Goal: Check status: Check status

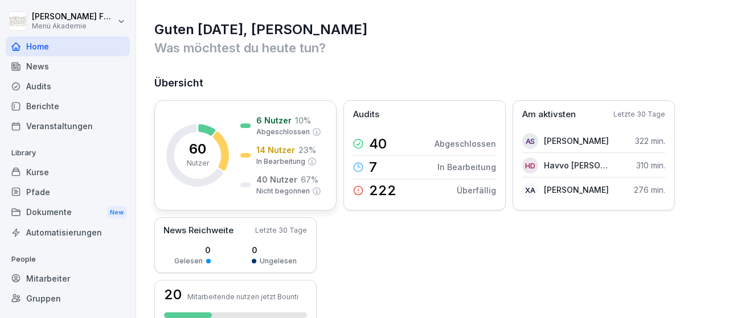
click at [207, 134] on rect at bounding box center [197, 155] width 63 height 63
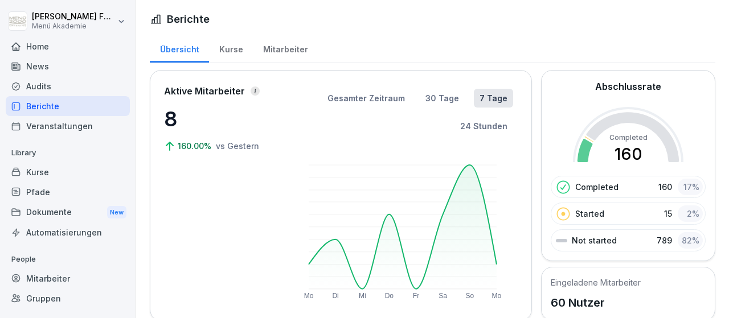
click at [45, 275] on div "Mitarbeiter" at bounding box center [68, 279] width 124 height 20
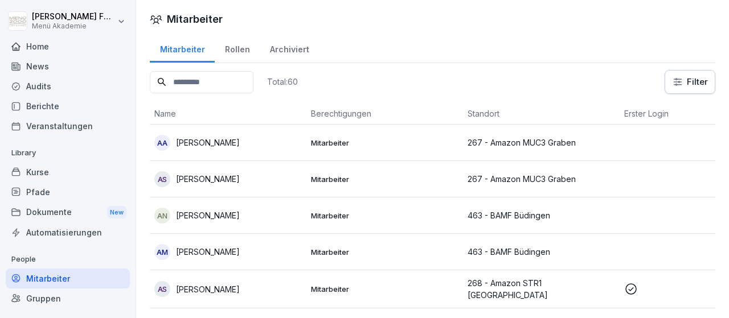
click at [205, 180] on p "[PERSON_NAME]" at bounding box center [208, 179] width 64 height 12
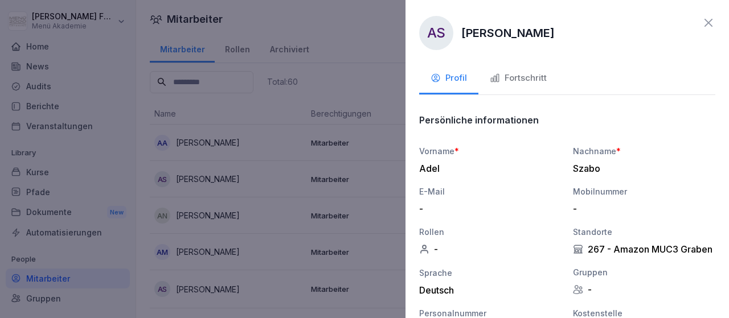
click at [518, 79] on div "Fortschritt" at bounding box center [518, 78] width 57 height 13
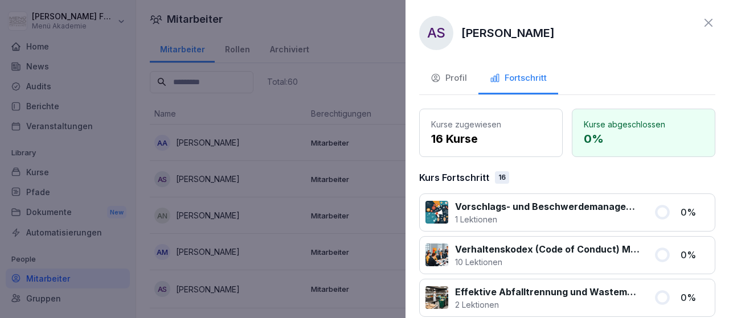
click at [275, 180] on div at bounding box center [364, 159] width 729 height 318
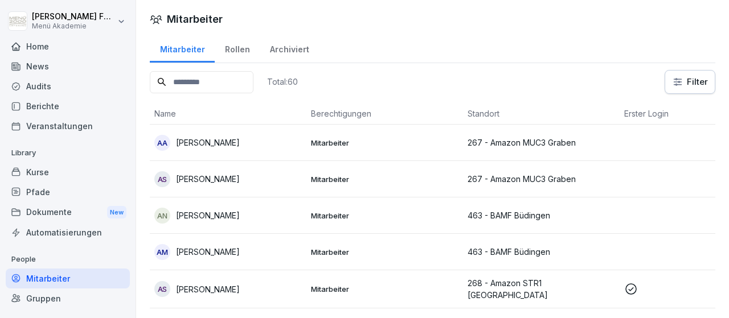
click at [694, 80] on html "[PERSON_NAME] Menü Akademie Home News Audits Berichte Veranstaltungen Library K…" at bounding box center [364, 159] width 729 height 318
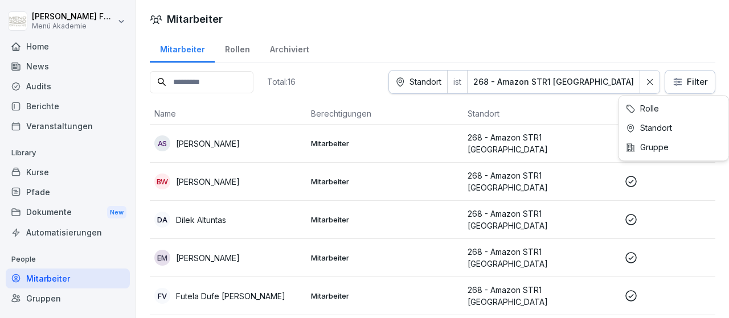
click at [692, 87] on html "[PERSON_NAME] Menü Akademie Home News Audits Berichte Veranstaltungen Library K…" at bounding box center [364, 159] width 729 height 318
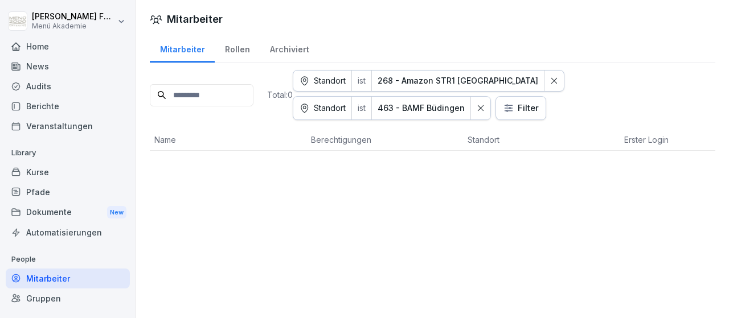
click at [550, 79] on icon at bounding box center [554, 81] width 8 height 8
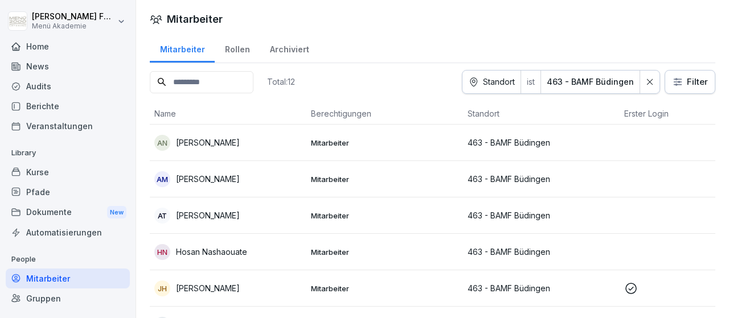
click at [186, 137] on p "[PERSON_NAME]" at bounding box center [208, 143] width 64 height 12
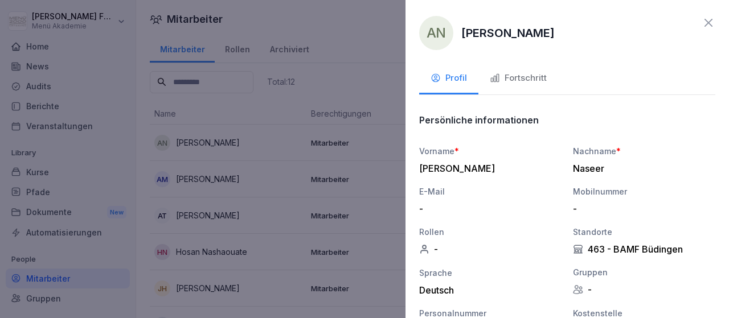
click at [500, 75] on div "Fortschritt" at bounding box center [518, 78] width 57 height 13
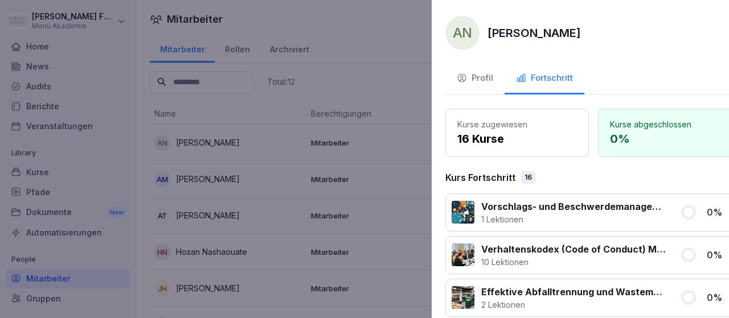
click at [401, 154] on div at bounding box center [364, 159] width 729 height 318
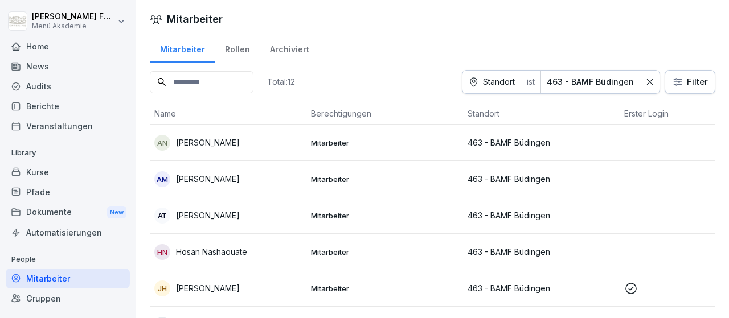
click at [240, 177] on p "[PERSON_NAME]" at bounding box center [208, 179] width 64 height 12
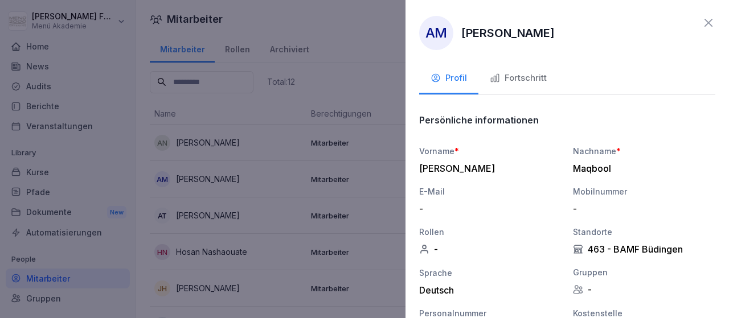
click at [525, 79] on div "Fortschritt" at bounding box center [518, 78] width 57 height 13
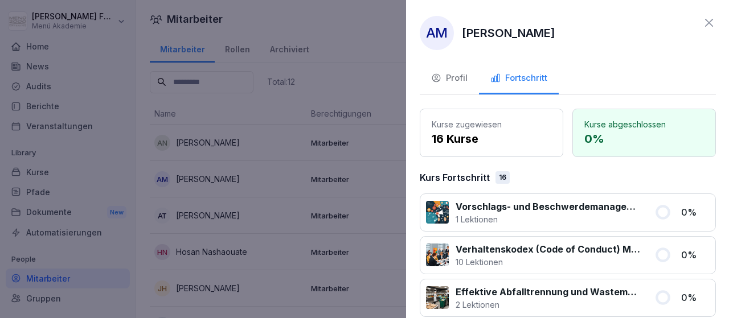
click at [391, 218] on div at bounding box center [364, 159] width 729 height 318
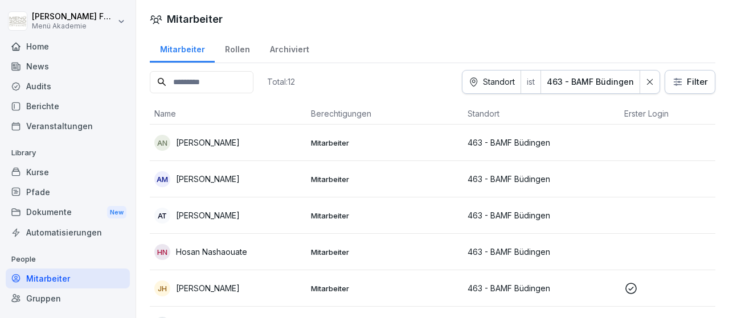
click at [240, 179] on p "[PERSON_NAME]" at bounding box center [208, 179] width 64 height 12
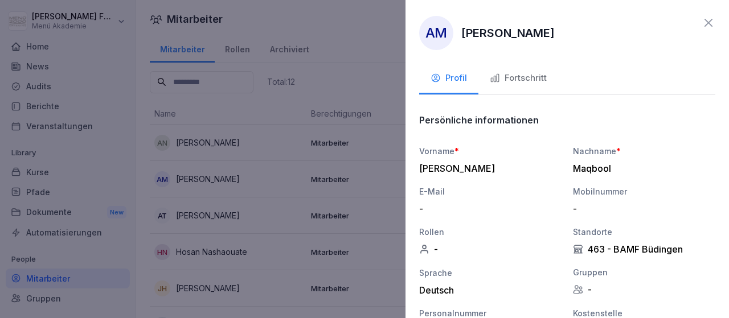
click at [528, 77] on div "Fortschritt" at bounding box center [518, 78] width 57 height 13
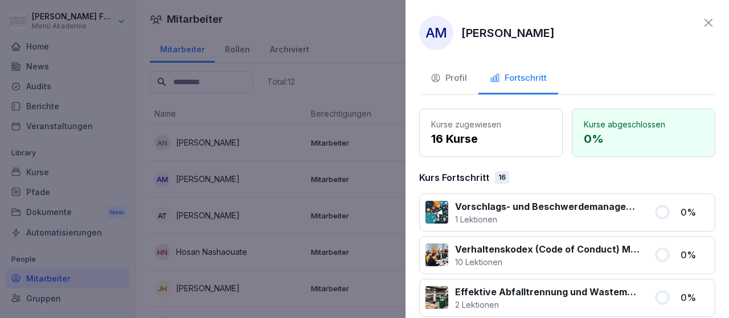
click at [380, 217] on div at bounding box center [364, 159] width 729 height 318
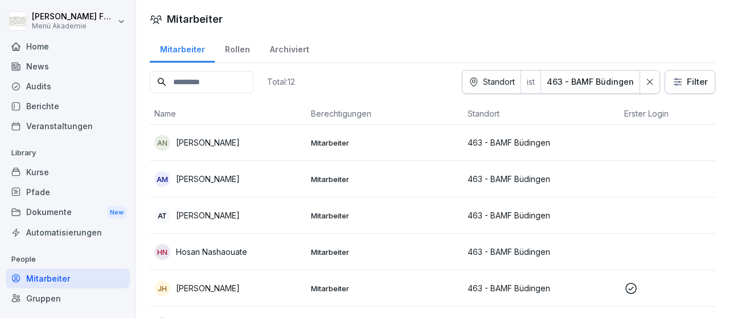
click at [221, 212] on p "[PERSON_NAME]" at bounding box center [208, 216] width 64 height 12
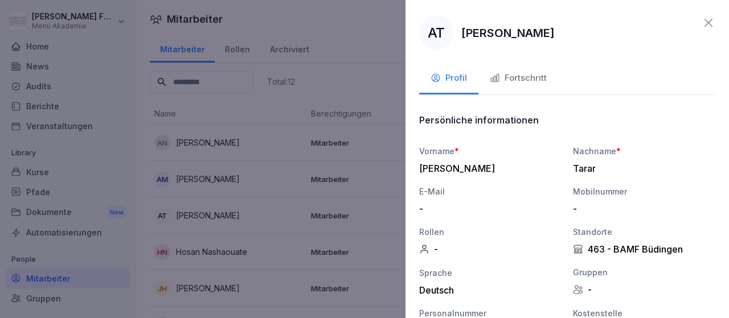
click at [515, 73] on div "Fortschritt" at bounding box center [518, 78] width 57 height 13
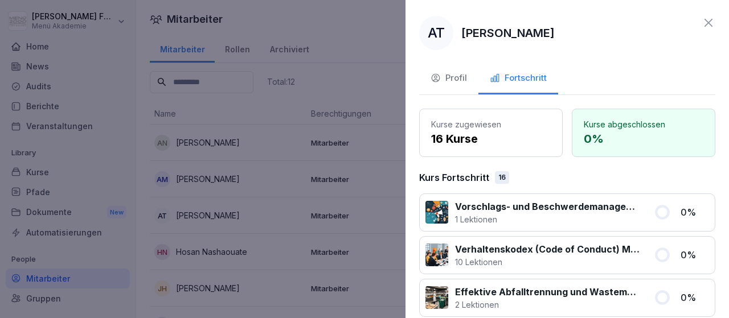
click at [370, 236] on div at bounding box center [364, 159] width 729 height 318
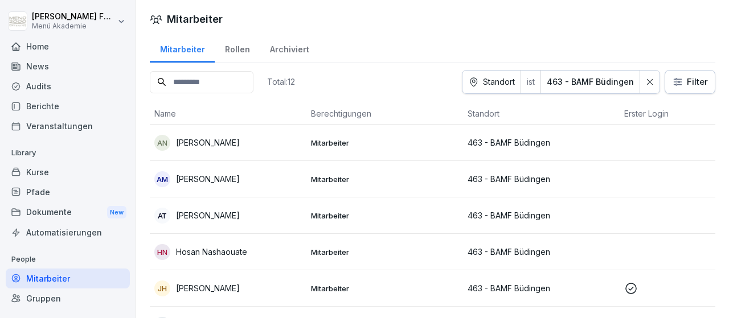
click at [213, 253] on p "Hosan Nashaouate" at bounding box center [211, 252] width 71 height 12
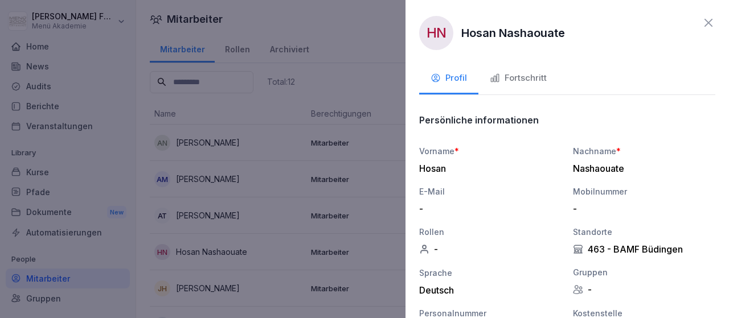
click at [529, 76] on div "Fortschritt" at bounding box center [518, 78] width 57 height 13
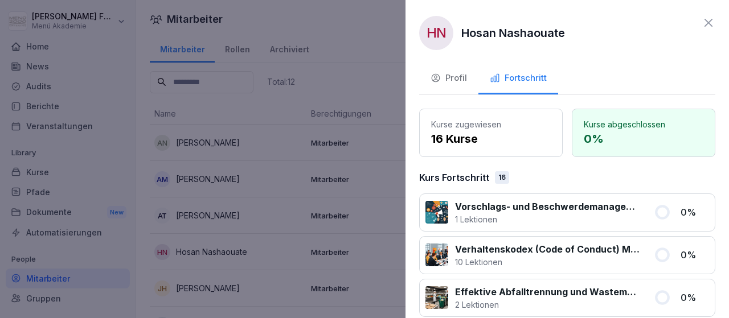
click at [390, 204] on div at bounding box center [364, 159] width 729 height 318
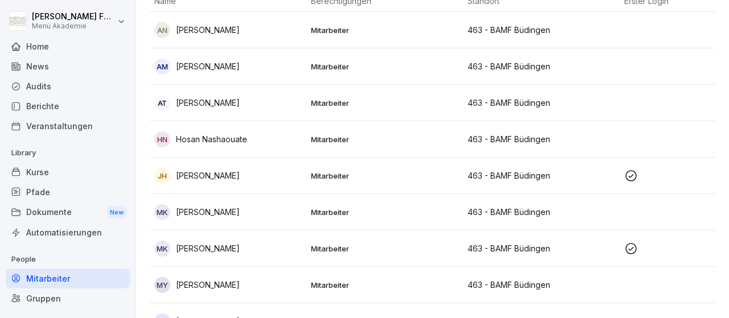
scroll to position [132, 0]
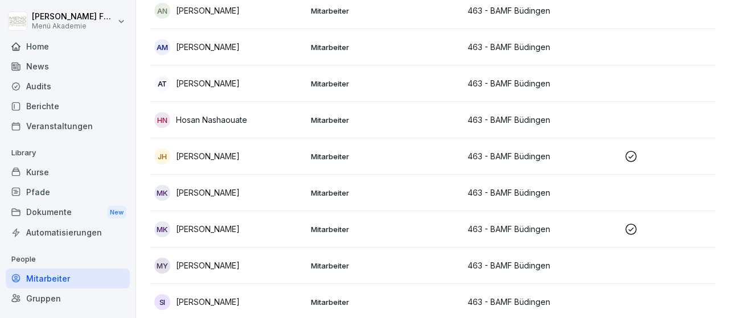
click at [231, 150] on p "[PERSON_NAME]" at bounding box center [208, 156] width 64 height 12
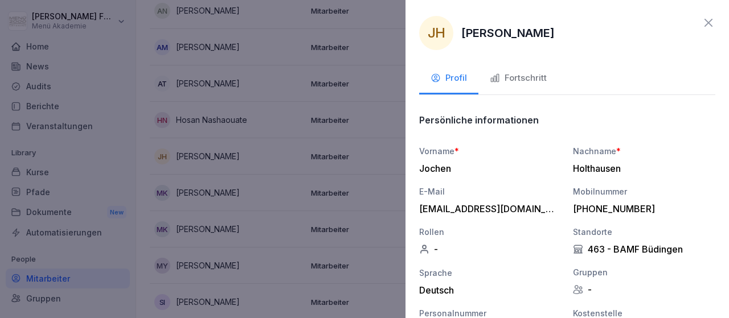
click at [512, 77] on div "Fortschritt" at bounding box center [518, 78] width 57 height 13
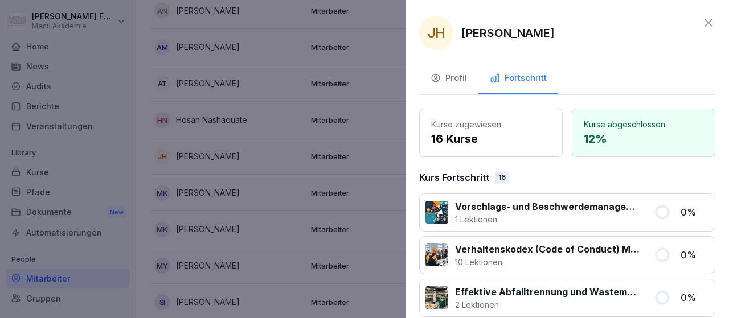
click at [382, 224] on div at bounding box center [364, 159] width 729 height 318
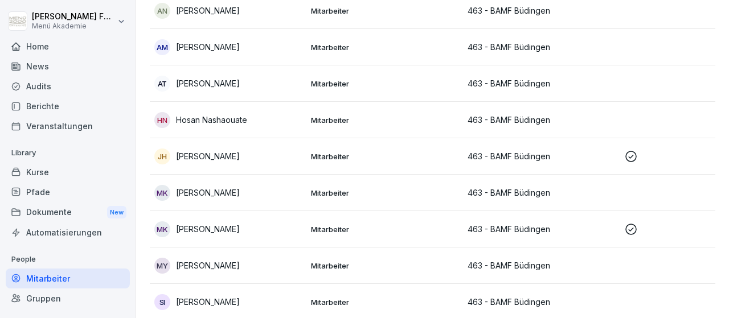
click at [207, 231] on p "[PERSON_NAME]" at bounding box center [208, 229] width 64 height 12
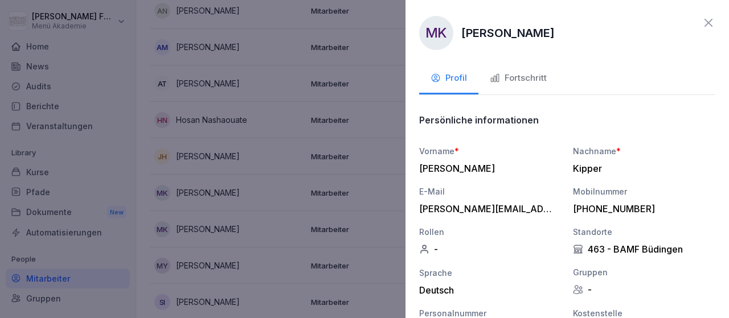
click at [519, 73] on div "Fortschritt" at bounding box center [518, 78] width 57 height 13
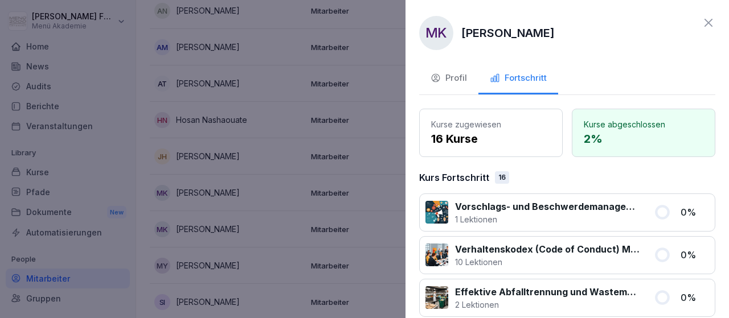
click at [389, 256] on div at bounding box center [364, 159] width 729 height 318
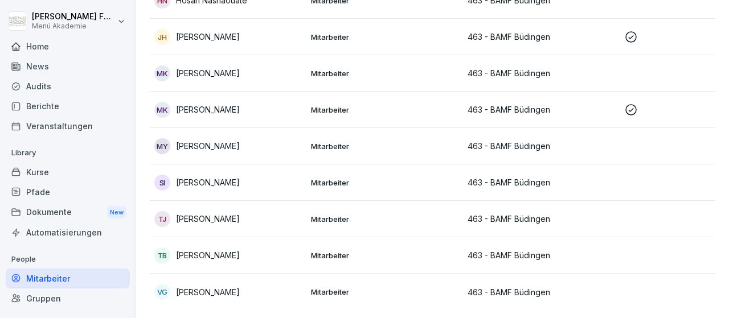
scroll to position [0, 0]
